Goal: Check status: Check status

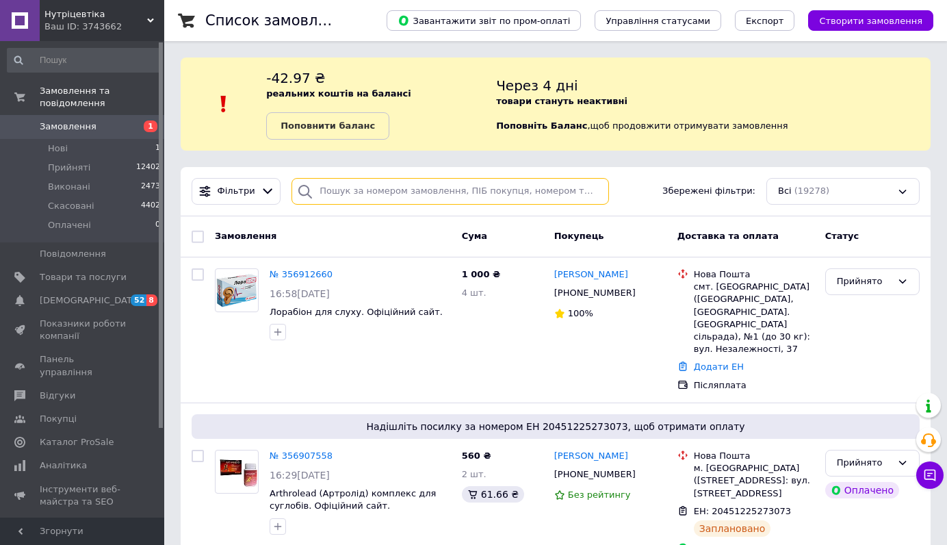
click at [337, 193] on input "search" at bounding box center [451, 191] width 318 height 27
paste input "[PHONE_NUMBER]"
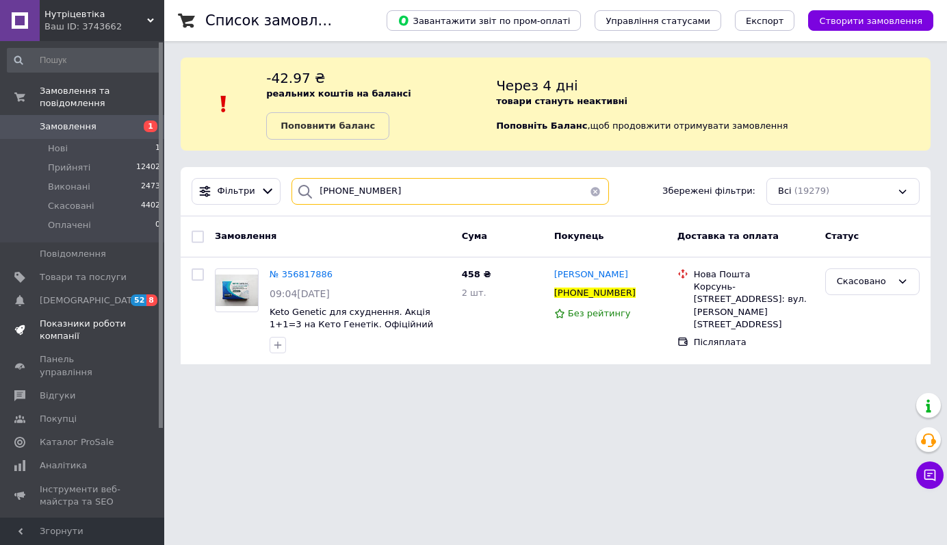
type input "[PHONE_NUMBER]"
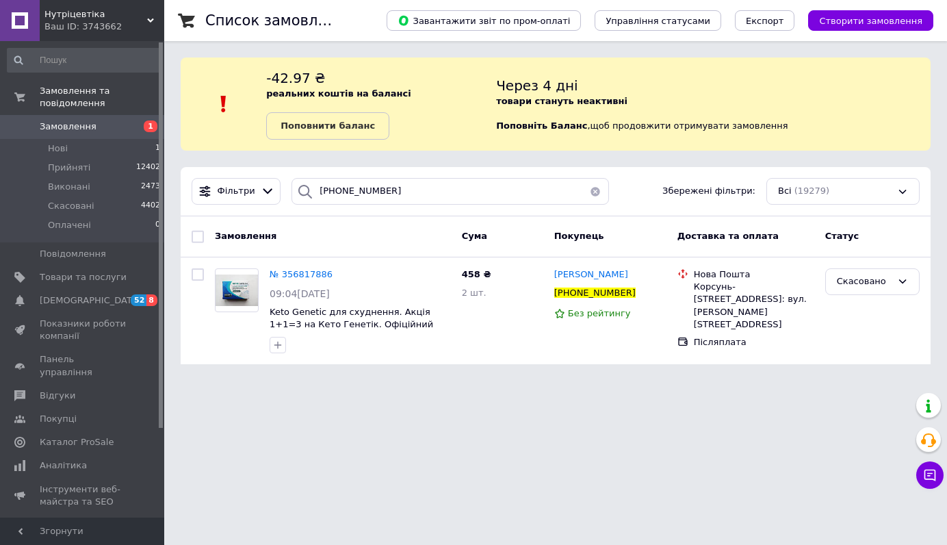
click at [595, 192] on button "button" at bounding box center [595, 191] width 27 height 27
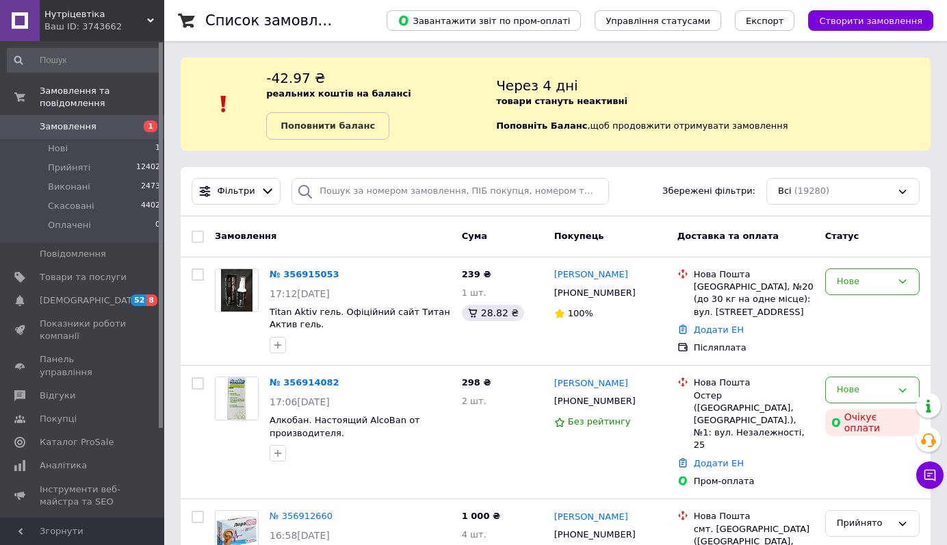
click at [86, 123] on span "Замовлення" at bounding box center [68, 126] width 57 height 12
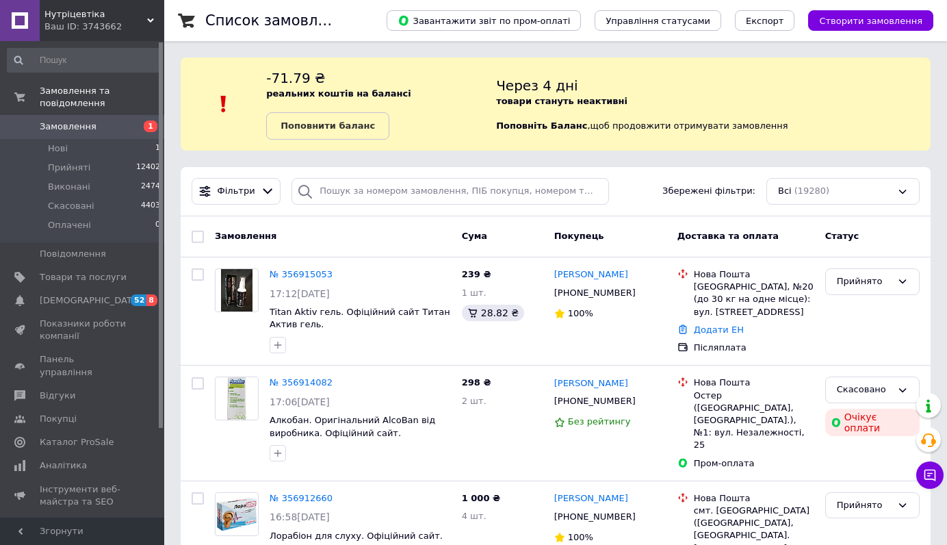
click at [83, 125] on span "Замовлення" at bounding box center [68, 126] width 57 height 12
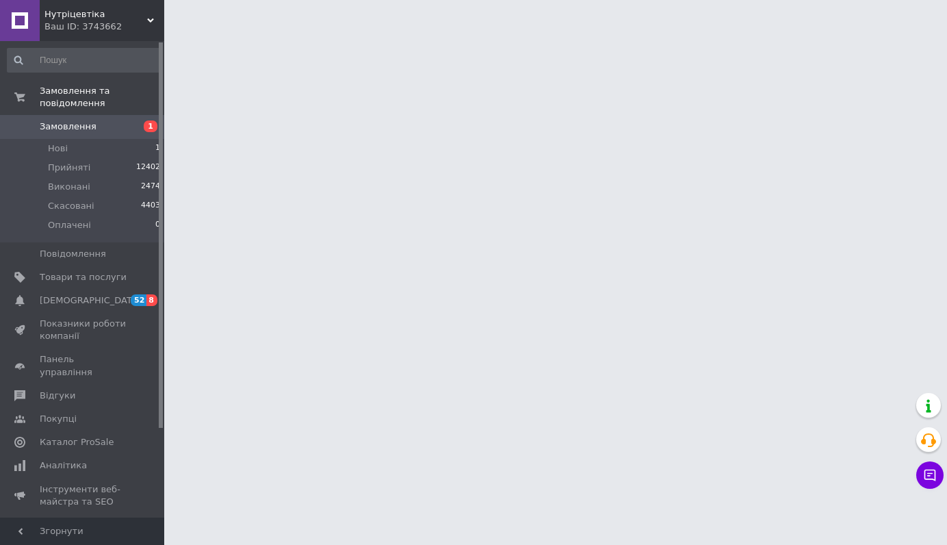
click at [79, 127] on span "Замовлення" at bounding box center [68, 126] width 57 height 12
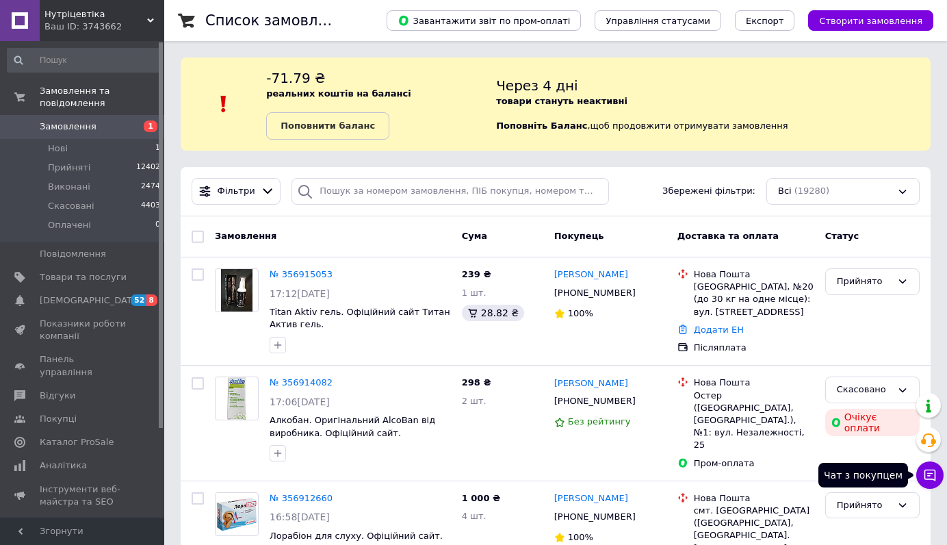
click at [927, 472] on icon at bounding box center [930, 475] width 14 height 14
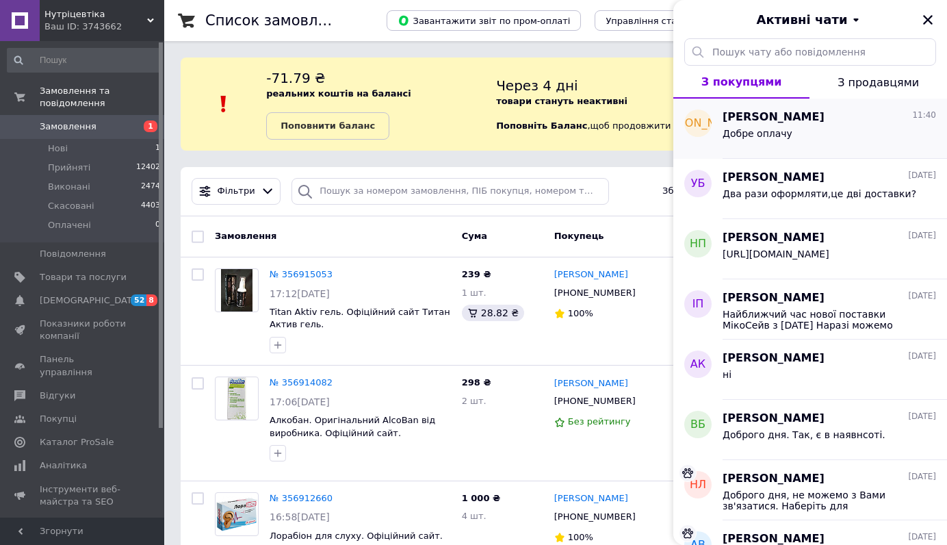
click at [819, 136] on div "Добре оплачу" at bounding box center [830, 136] width 214 height 22
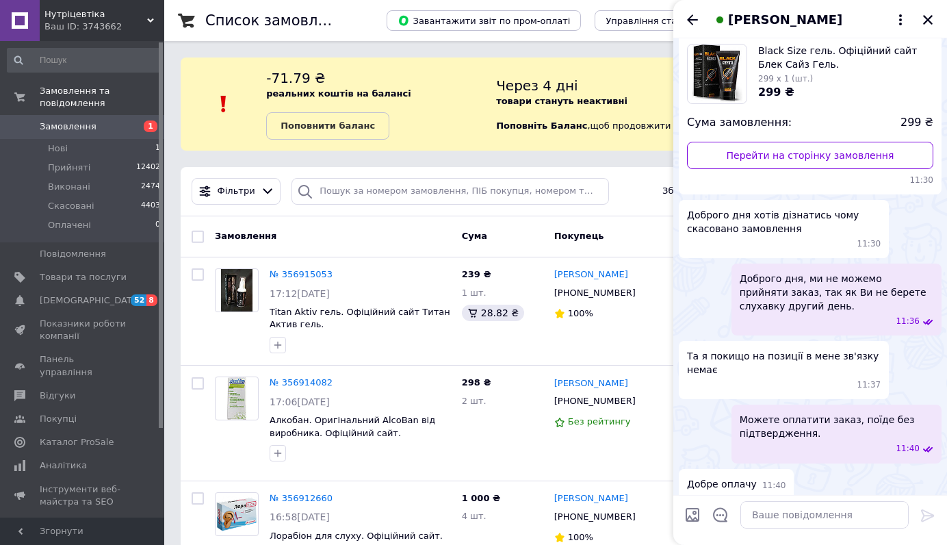
scroll to position [90, 0]
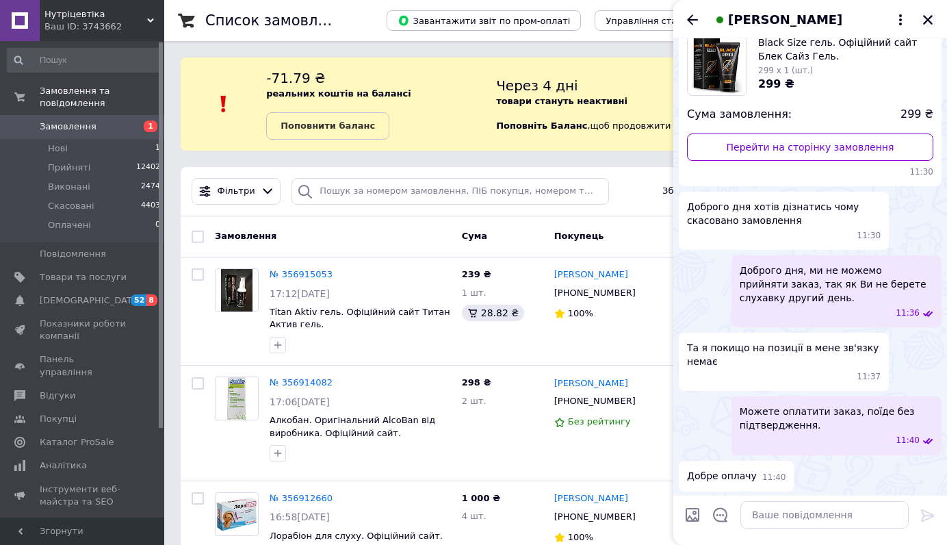
click at [927, 12] on button "Закрити" at bounding box center [928, 20] width 16 height 16
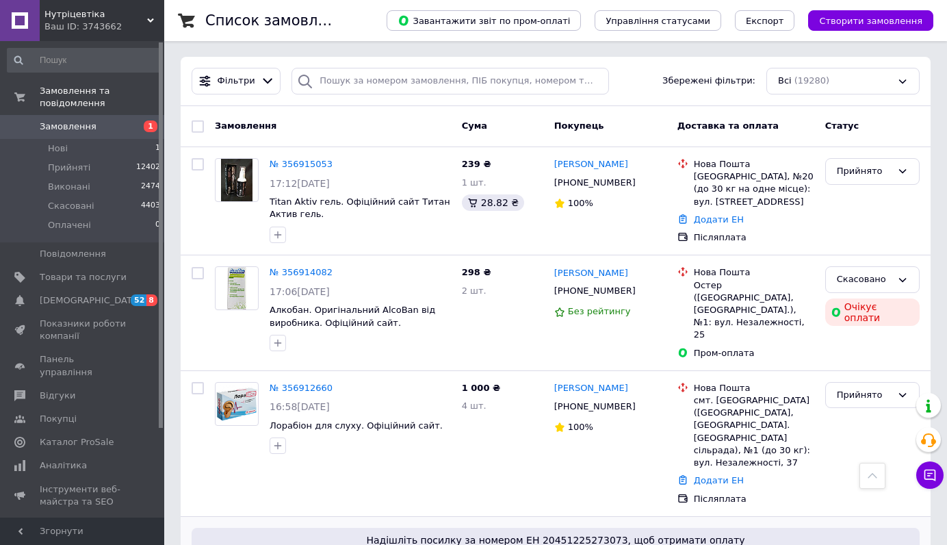
scroll to position [0, 0]
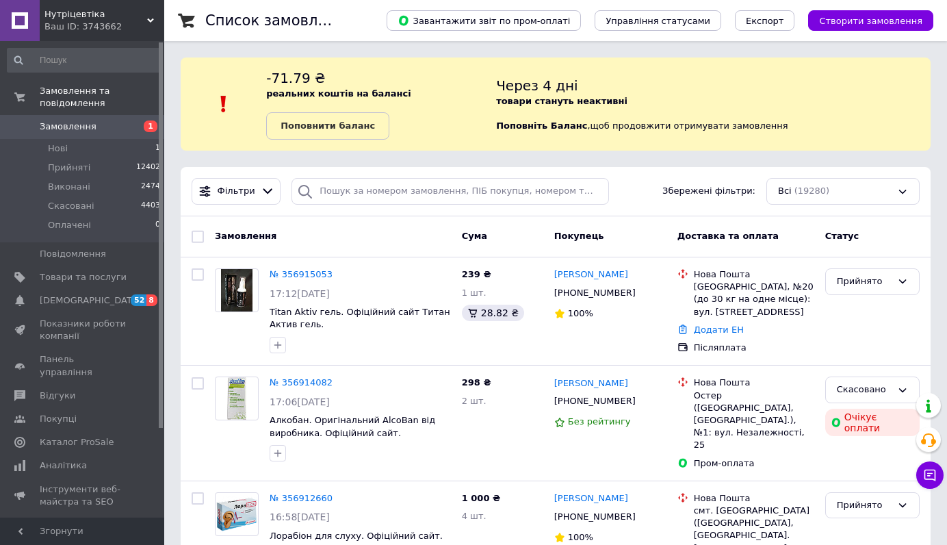
click at [67, 124] on span "Замовлення" at bounding box center [68, 126] width 57 height 12
